Goal: Task Accomplishment & Management: Use online tool/utility

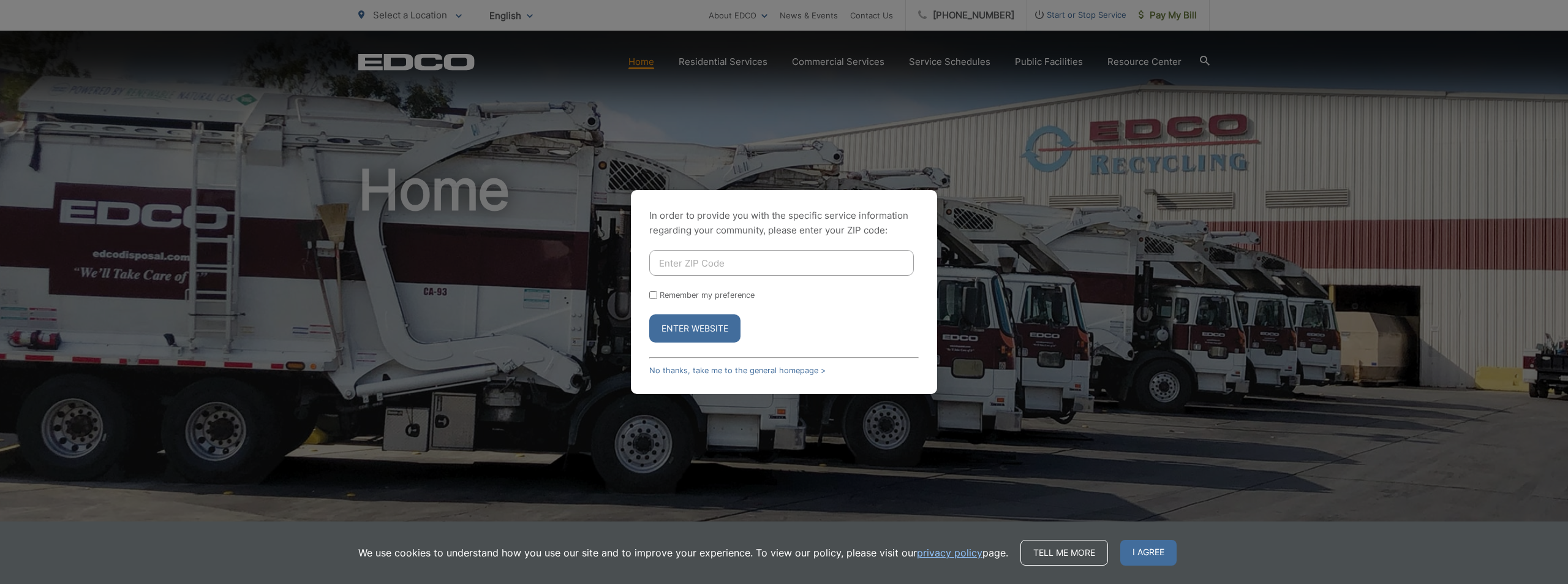
click at [695, 255] on input "Enter ZIP Code" at bounding box center [782, 263] width 265 height 26
type input "92024"
click at [704, 323] on button "Enter Website" at bounding box center [695, 328] width 91 height 28
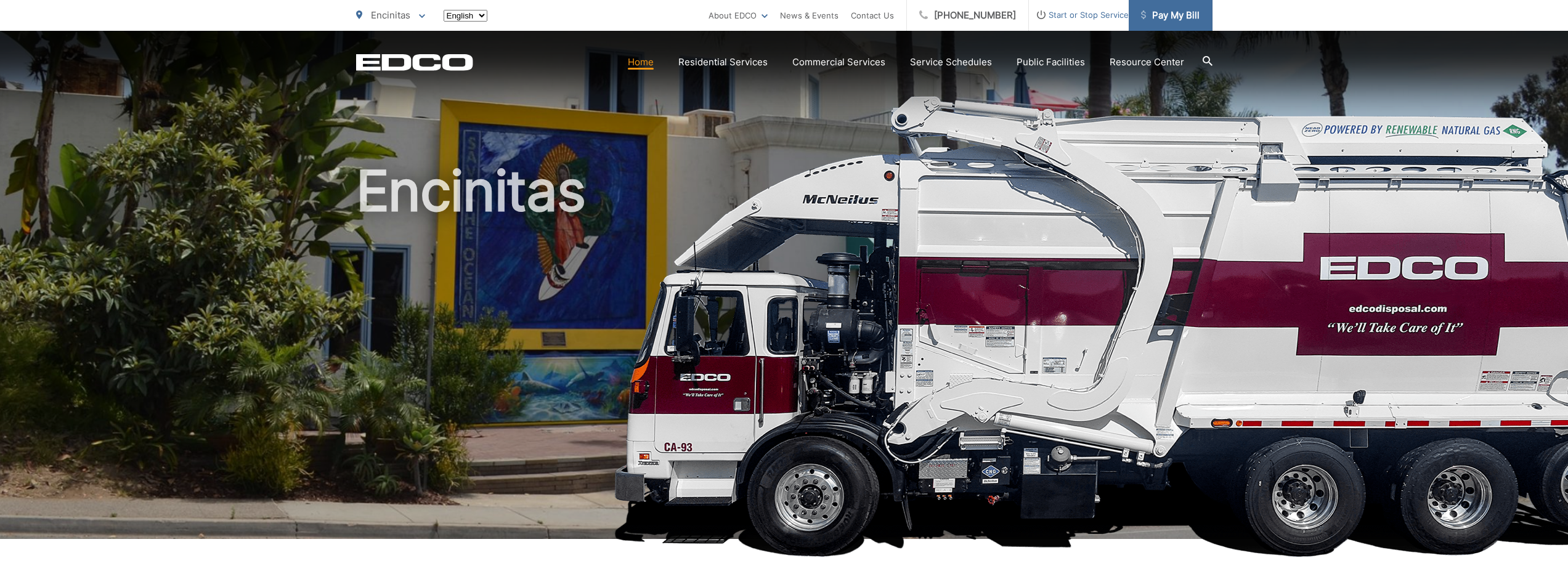
click at [1170, 13] on span "Pay My Bill" at bounding box center [1170, 15] width 58 height 15
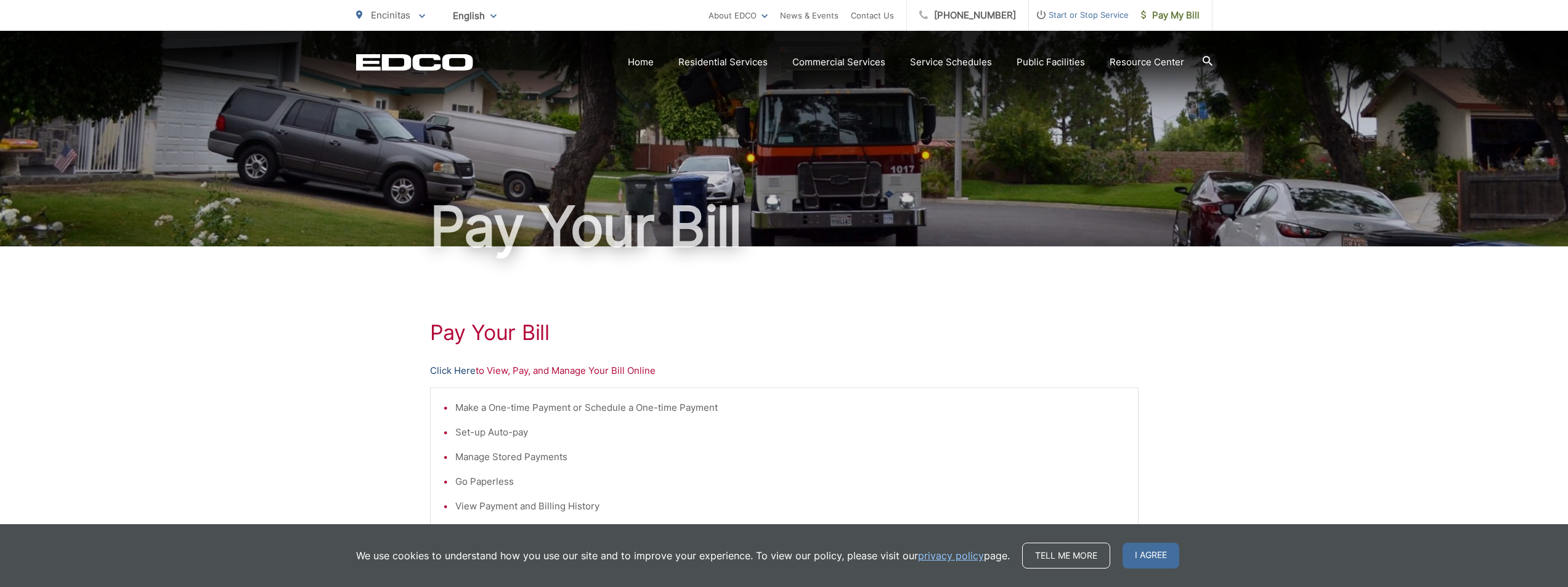
click at [458, 367] on link "Click Here" at bounding box center [453, 370] width 45 height 15
